Goal: Check status

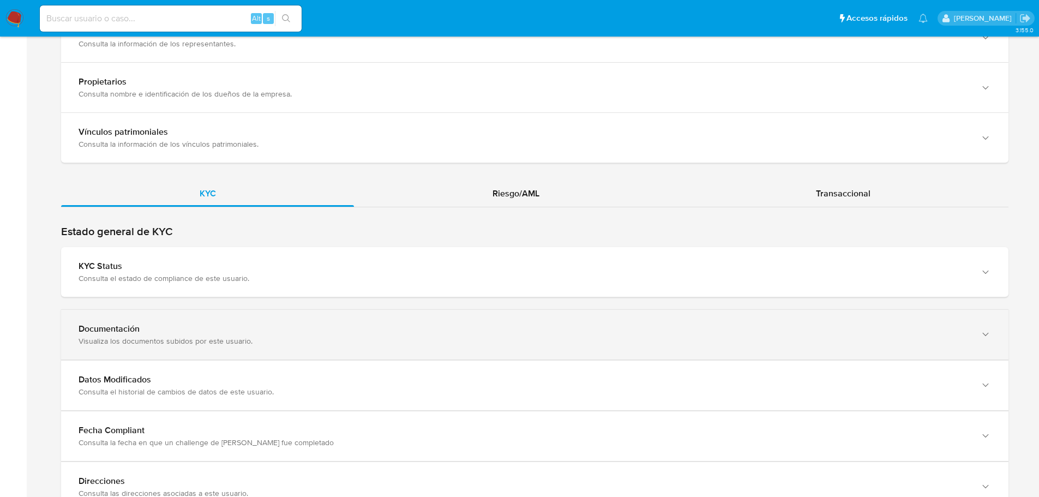
scroll to position [1017, 0]
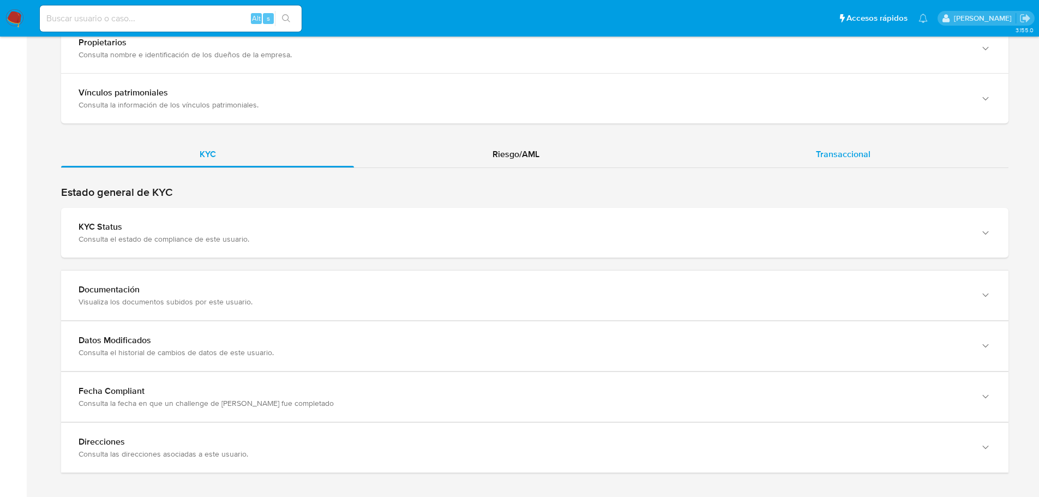
click at [801, 145] on div "Transaccional" at bounding box center [843, 154] width 331 height 26
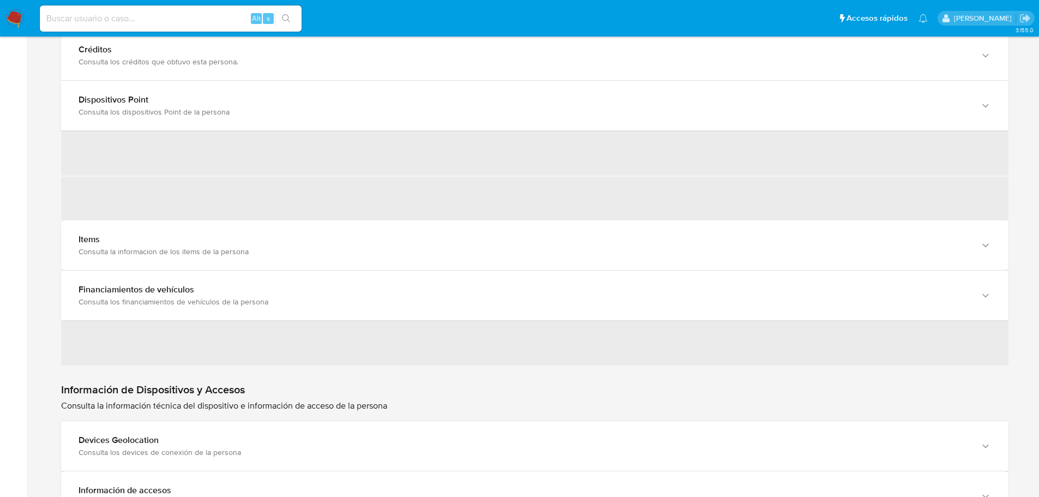
scroll to position [1461, 0]
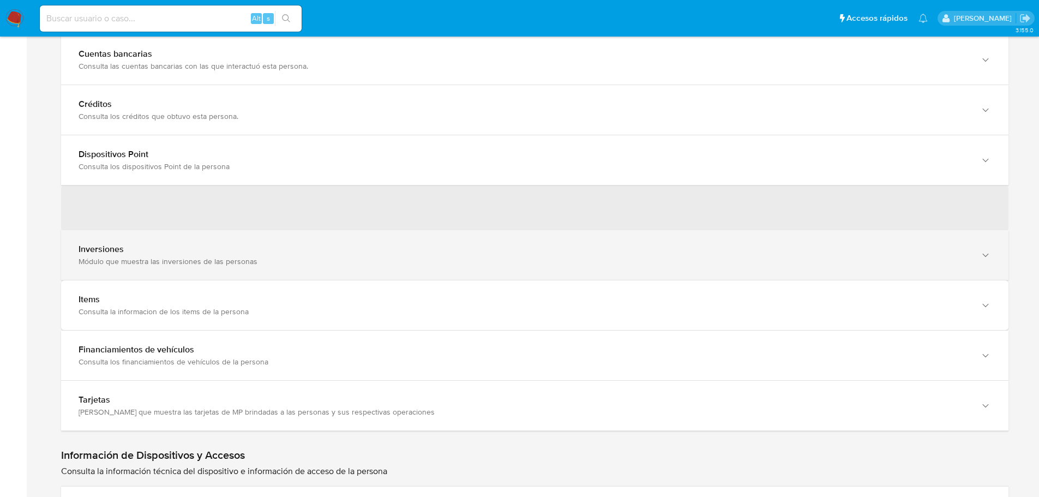
click at [137, 256] on div "Módulo que muestra las inversiones de las personas" at bounding box center [524, 261] width 891 height 10
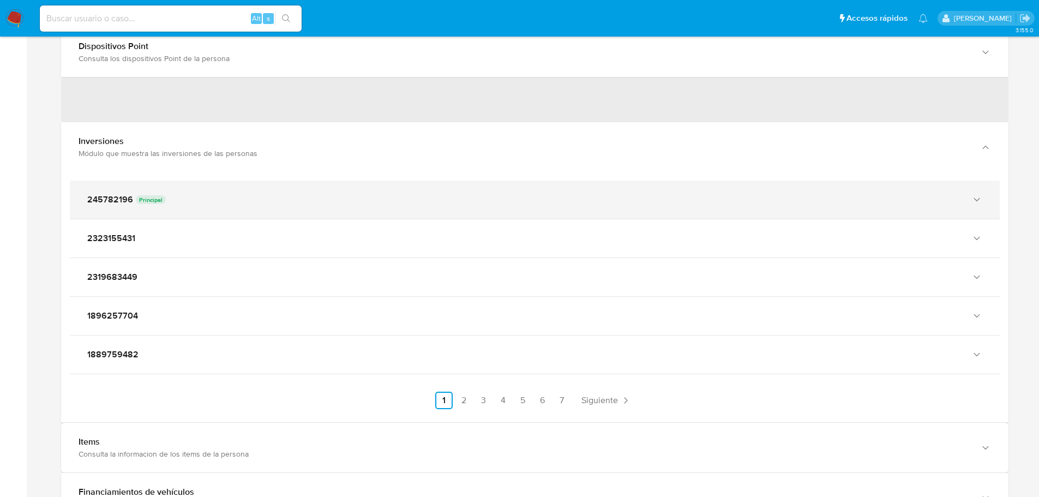
scroll to position [1570, 0]
click at [206, 189] on div "245782196 Principal" at bounding box center [535, 199] width 930 height 38
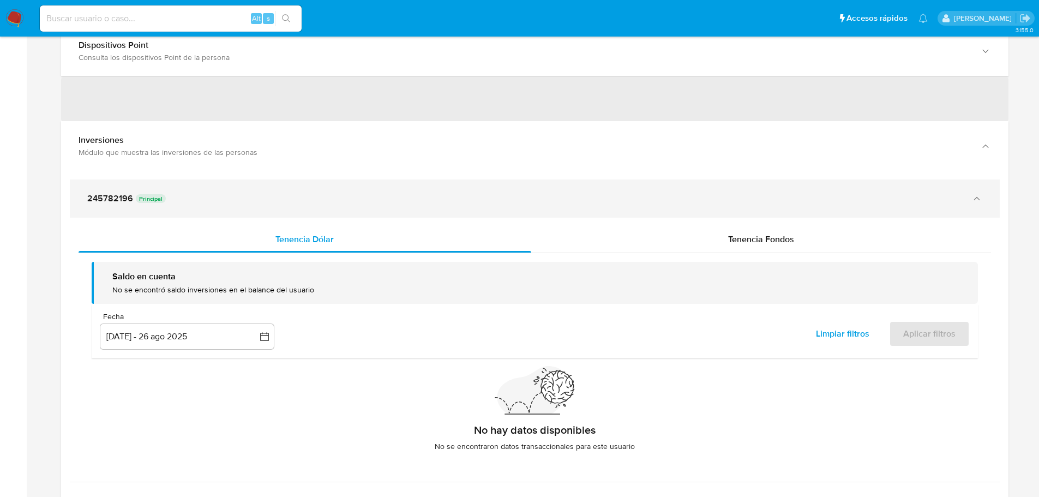
scroll to position [1625, 0]
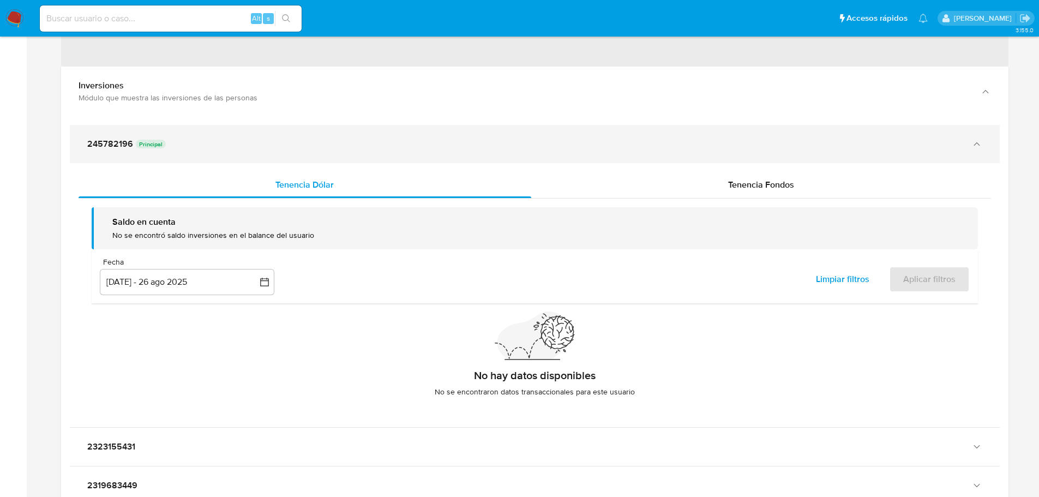
click at [211, 139] on div "245782196 Principal" at bounding box center [524, 144] width 874 height 11
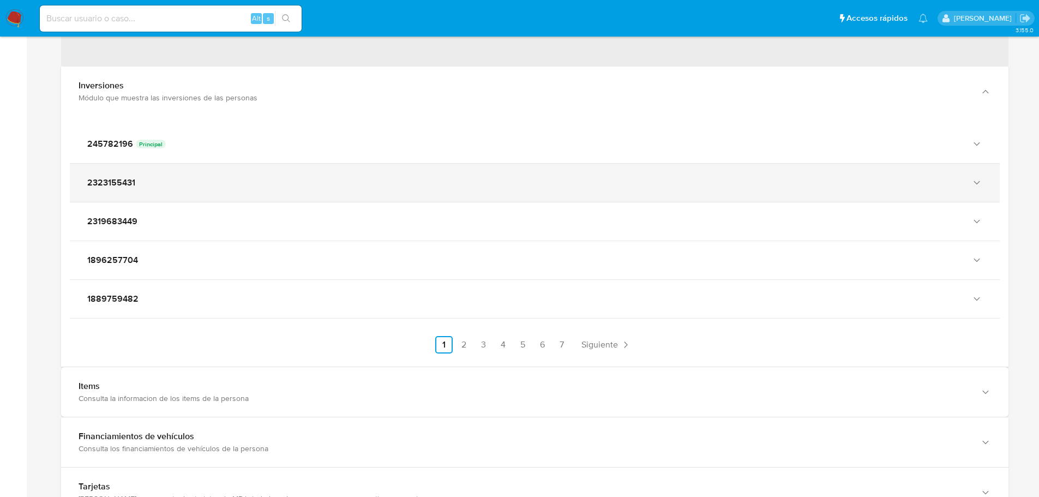
click at [214, 183] on div "2323155431" at bounding box center [524, 182] width 874 height 11
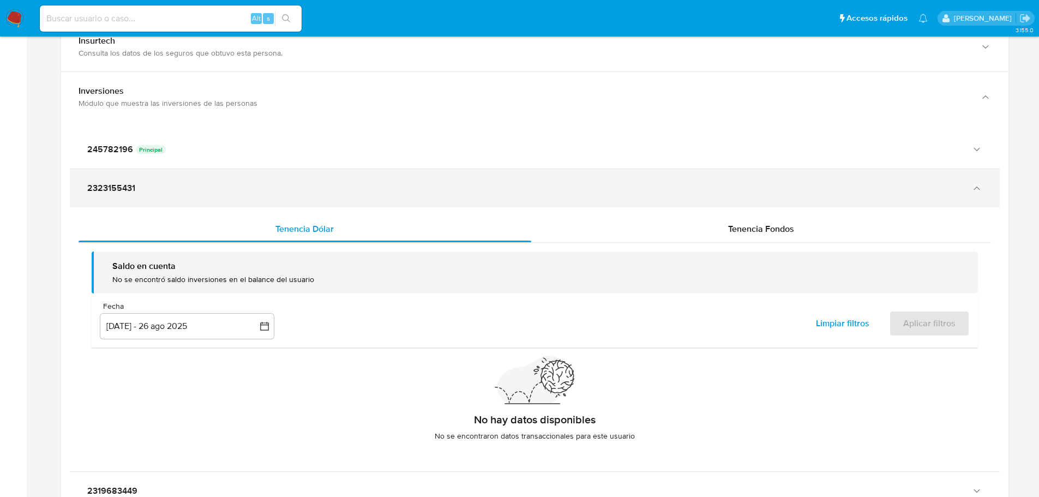
click at [218, 188] on div "2323155431" at bounding box center [524, 188] width 874 height 11
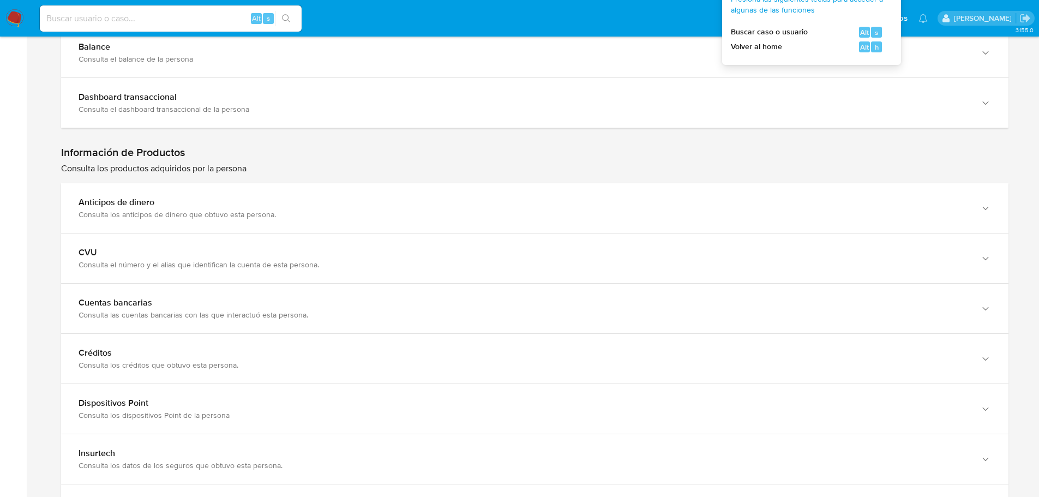
scroll to position [1134, 0]
